Goal: Find specific page/section: Find specific page/section

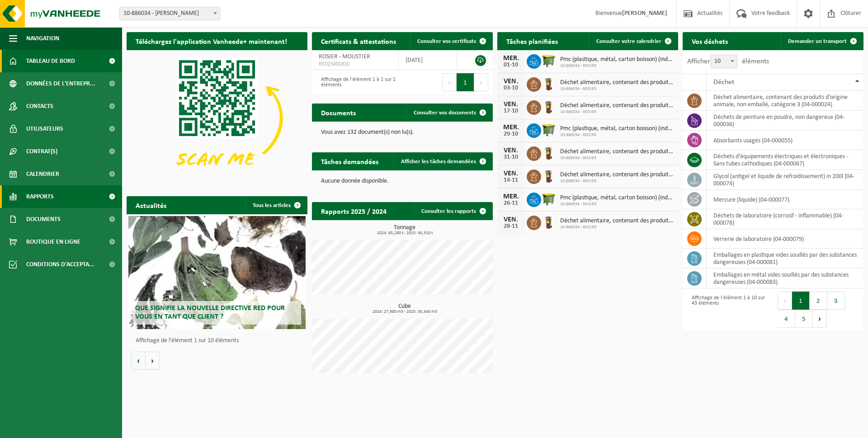
click at [57, 195] on link "Rapports" at bounding box center [61, 196] width 122 height 23
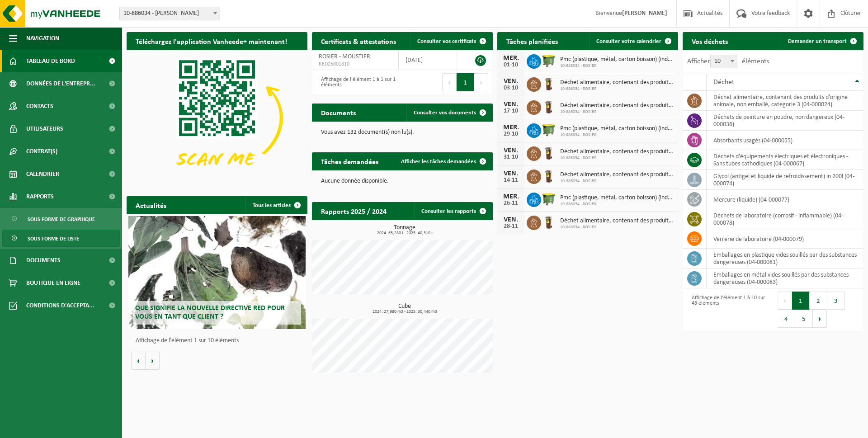
click at [56, 238] on span "Sous forme de liste" at bounding box center [54, 238] width 52 height 17
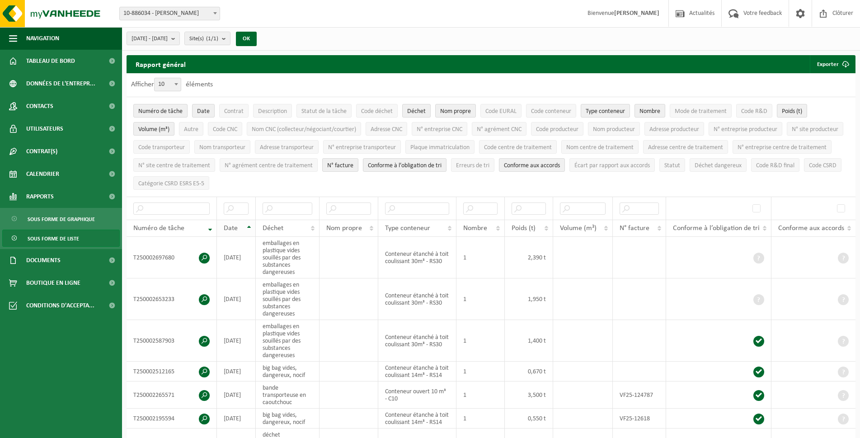
click at [244, 225] on div "Date" at bounding box center [234, 228] width 20 height 7
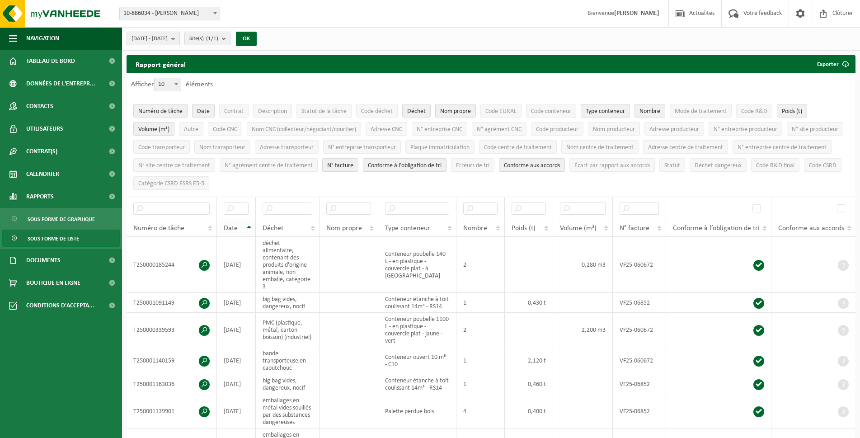
click at [242, 226] on div "Date" at bounding box center [234, 228] width 20 height 7
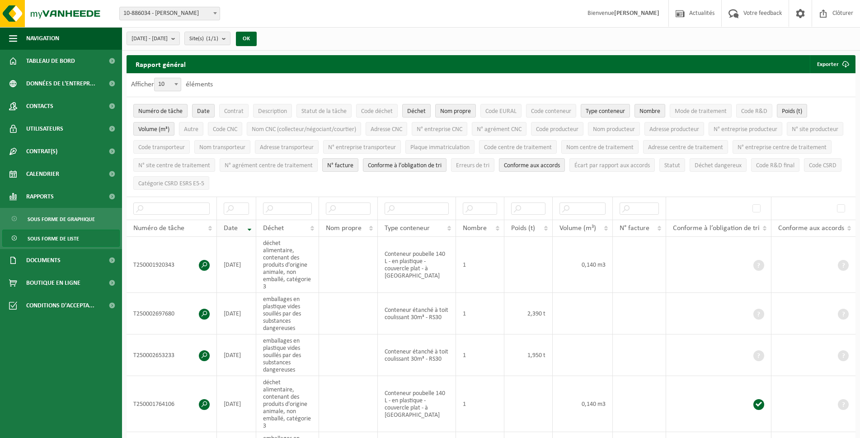
click at [242, 226] on div "Date" at bounding box center [234, 228] width 21 height 7
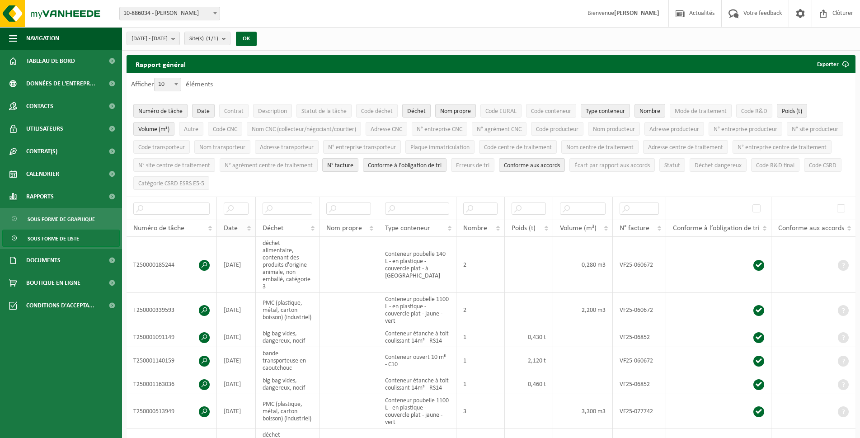
click at [242, 226] on div "Date" at bounding box center [234, 228] width 20 height 7
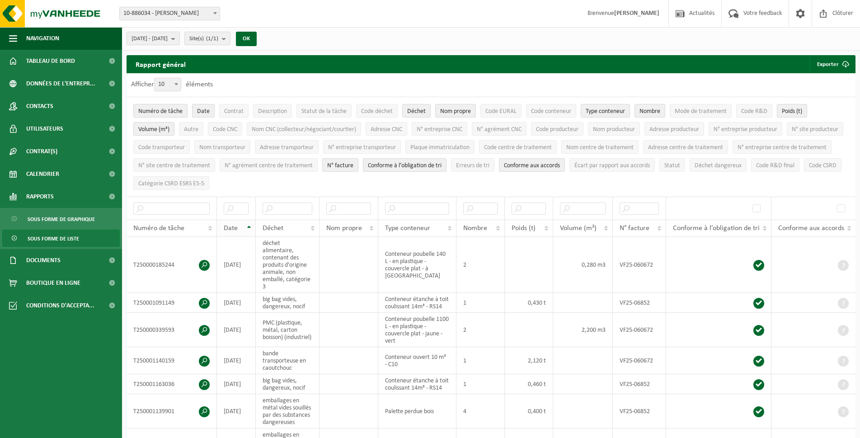
click at [242, 226] on div "Date" at bounding box center [234, 228] width 20 height 7
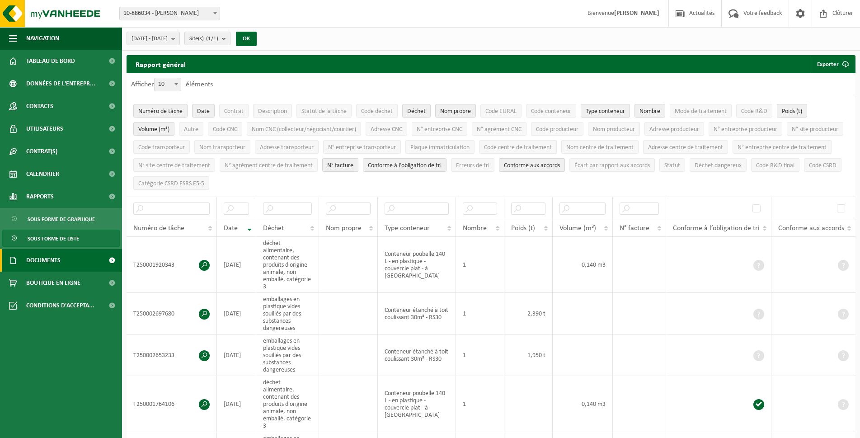
click at [44, 253] on span "Documents" at bounding box center [43, 260] width 34 height 23
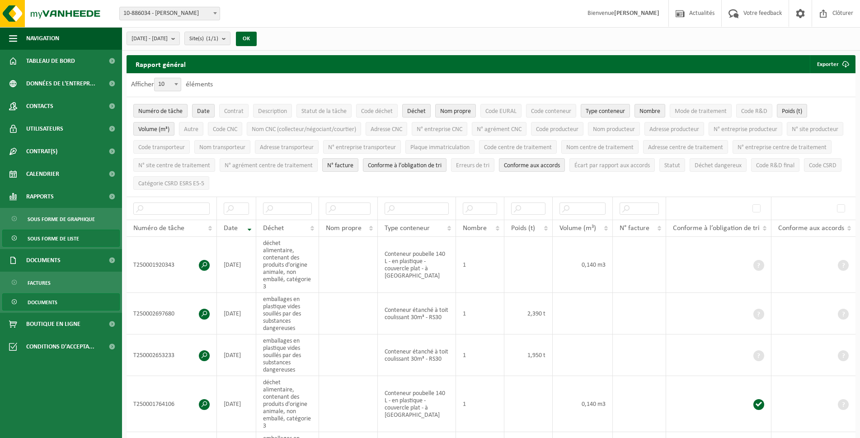
click at [51, 296] on span "Documents" at bounding box center [43, 302] width 30 height 17
